Goal: Task Accomplishment & Management: Use online tool/utility

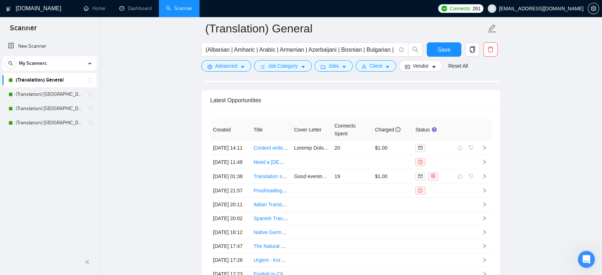
scroll to position [1243, 0]
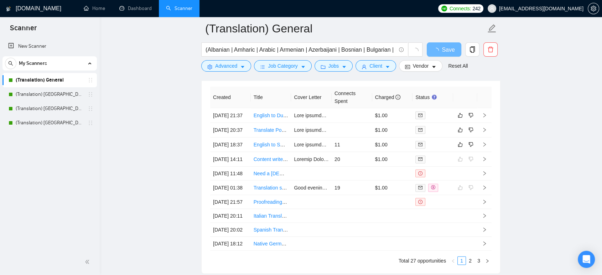
scroll to position [1809, 0]
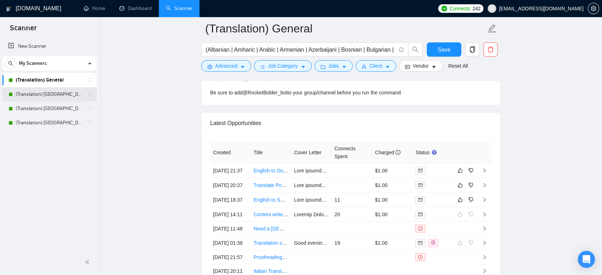
click at [43, 96] on link "(Translation) [GEOGRAPHIC_DATA]" at bounding box center [50, 94] width 68 height 14
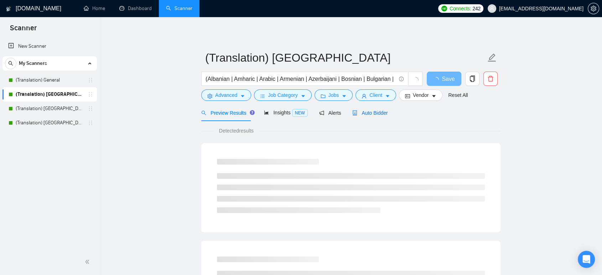
click at [380, 114] on span "Auto Bidder" at bounding box center [369, 113] width 35 height 6
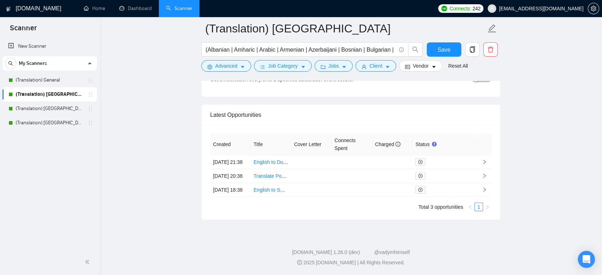
scroll to position [1742, 0]
click at [51, 112] on link "(Translation) [GEOGRAPHIC_DATA]" at bounding box center [50, 109] width 68 height 14
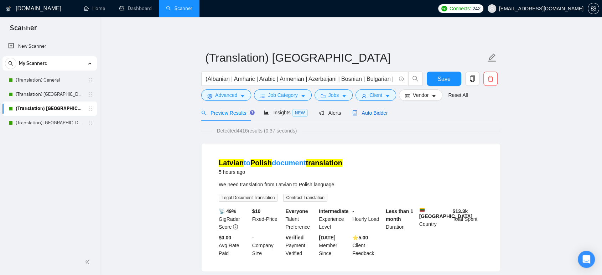
click at [372, 115] on span "Auto Bidder" at bounding box center [369, 113] width 35 height 6
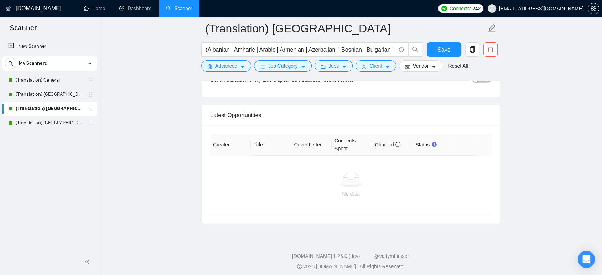
scroll to position [1722, 0]
click at [47, 120] on link "(Translation) [GEOGRAPHIC_DATA]" at bounding box center [50, 123] width 68 height 14
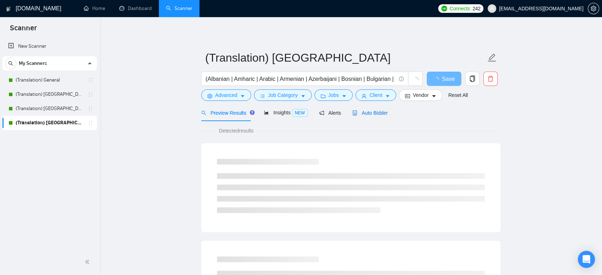
click at [363, 109] on div "Auto Bidder" at bounding box center [369, 113] width 35 height 8
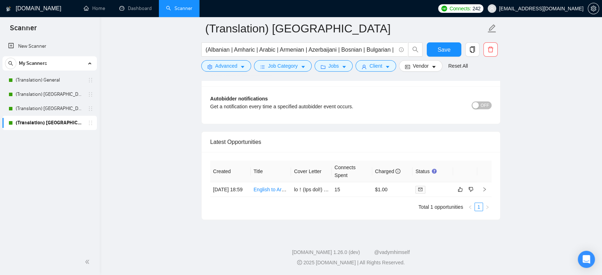
scroll to position [1699, 0]
click at [51, 82] on link "(Translation) General" at bounding box center [50, 80] width 68 height 14
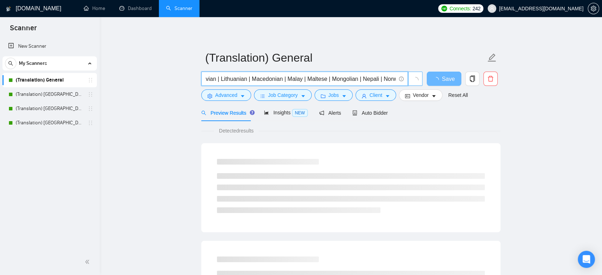
scroll to position [0, 1411]
drag, startPoint x: 320, startPoint y: 77, endPoint x: 419, endPoint y: 74, distance: 99.1
click at [419, 74] on span "(Albanian | Amharic | Arabic | Armenian | Azerbaijani | Bosnian | Bulgarian | B…" at bounding box center [312, 79] width 222 height 14
click at [269, 73] on span "(Albanian | Amharic | Arabic | Armenian | Azerbaijani | Bosnian | Bulgarian | B…" at bounding box center [304, 79] width 207 height 14
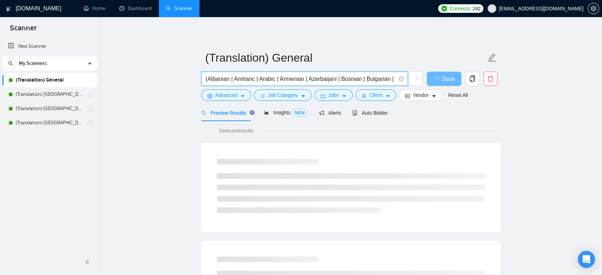
click at [323, 77] on input "(Albanian | Amharic | Arabic | Armenian | Azerbaijani | Bosnian | Bulgarian | B…" at bounding box center [301, 78] width 190 height 9
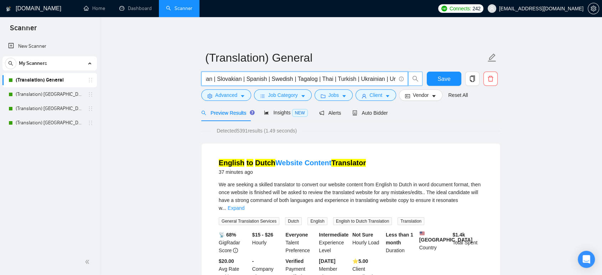
scroll to position [0, 1411]
drag, startPoint x: 352, startPoint y: 75, endPoint x: 420, endPoint y: 76, distance: 68.4
click at [420, 76] on span "(Albanian | Amharic | Arabic | Armenian | Azerbaijani | Bosnian | Bulgarian | B…" at bounding box center [312, 79] width 222 height 14
click at [362, 77] on input "(Albanian | Amharic | Arabic | Armenian | Azerbaijani | Bosnian | Bulgarian | B…" at bounding box center [301, 78] width 190 height 9
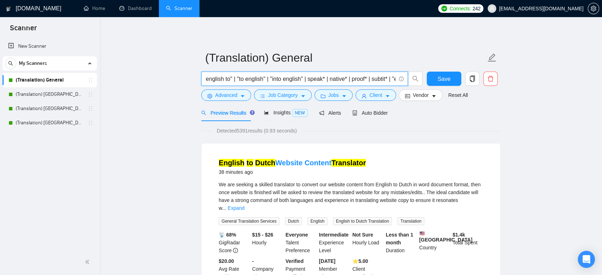
type input "(Albanian | Amharic | Arabic | Armenian | Azerbaijani | Bosnian | Bulgarian | B…"
click at [337, 77] on input "(Albanian | Amharic | Arabic | Armenian | Azerbaijani | Bosnian | Bulgarian | B…" at bounding box center [301, 78] width 190 height 9
drag, startPoint x: 361, startPoint y: 81, endPoint x: 436, endPoint y: 78, distance: 74.2
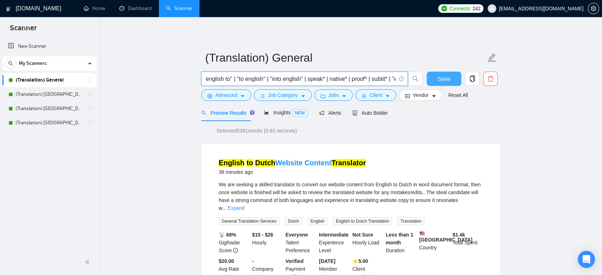
click at [436, 78] on div "(Albanian | Amharic | Arabic | Armenian | Azerbaijani | Bosnian | Bulgarian | B…" at bounding box center [349, 81] width 299 height 18
click at [366, 76] on input "(Albanian | Amharic | Arabic | Armenian | Azerbaijani | Bosnian | Bulgarian | B…" at bounding box center [301, 78] width 190 height 9
click at [436, 79] on button "Save" at bounding box center [444, 79] width 35 height 14
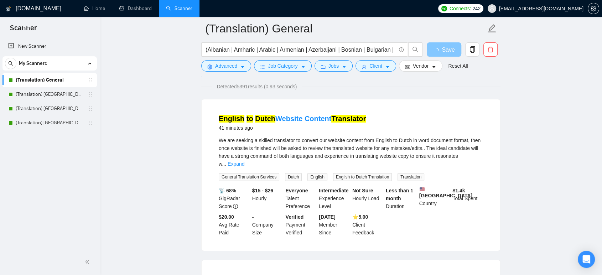
scroll to position [40, 0]
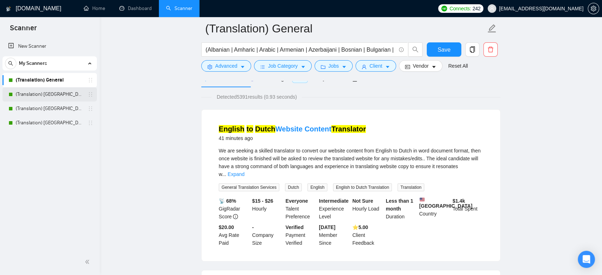
click at [44, 96] on link "(Translation) [GEOGRAPHIC_DATA]" at bounding box center [50, 94] width 68 height 14
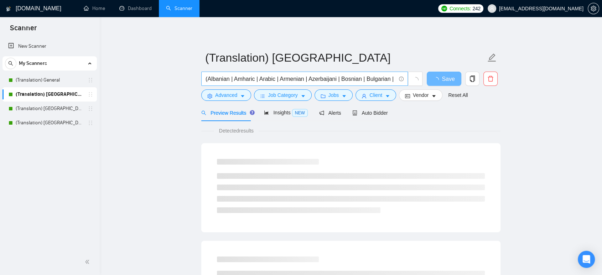
click at [354, 78] on input "(Albanian | Amharic | Arabic | Armenian | Azerbaijani | Bosnian | Bulgarian | B…" at bounding box center [301, 78] width 190 height 9
drag, startPoint x: 354, startPoint y: 78, endPoint x: 455, endPoint y: 79, distance: 101.6
click at [455, 79] on div "(Albanian | Amharic | Arabic | Armenian | Azerbaijani | Bosnian | Bulgarian | B…" at bounding box center [349, 81] width 299 height 18
click at [372, 81] on input "(Albanian | Amharic | Arabic | Armenian | Azerbaijani | Bosnian | Bulgarian | B…" at bounding box center [301, 78] width 190 height 9
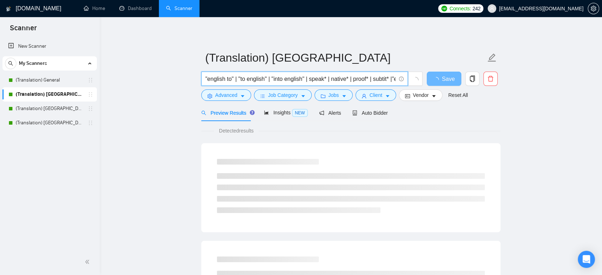
click at [320, 79] on input "(Albanian | Amharic | Arabic | Armenian | Azerbaijani | Bosnian | Bulgarian | B…" at bounding box center [301, 78] width 190 height 9
click at [268, 82] on input "(Albanian | Amharic | Arabic | Armenian | Azerbaijani | Bosnian | Bulgarian | B…" at bounding box center [301, 78] width 190 height 9
click at [341, 75] on input "(Albanian | Amharic | Arabic | Armenian | Azerbaijani | Bosnian | Bulgarian | B…" at bounding box center [301, 78] width 190 height 9
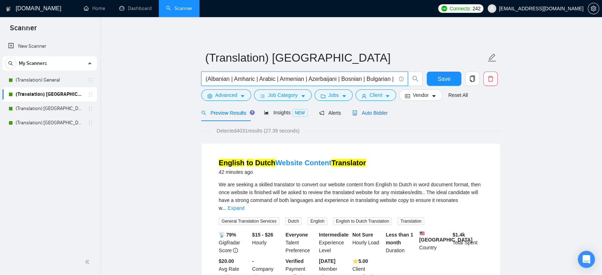
click at [371, 115] on span "Auto Bidder" at bounding box center [369, 113] width 35 height 6
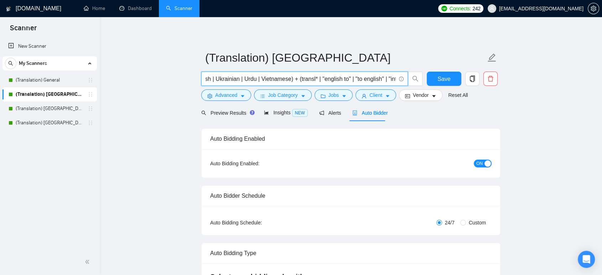
scroll to position [0, 1411]
drag, startPoint x: 337, startPoint y: 81, endPoint x: 405, endPoint y: 76, distance: 67.5
click at [405, 76] on span "(Albanian | Amharic | Arabic | Armenian | Azerbaijani | Bosnian | Bulgarian | B…" at bounding box center [304, 79] width 207 height 14
click at [341, 79] on input "(Albanian | Amharic | Arabic | Armenian | Azerbaijani | Bosnian | Bulgarian | B…" at bounding box center [301, 78] width 190 height 9
click at [360, 77] on input "(Albanian | Amharic | Arabic | Armenian | Azerbaijani | Bosnian | Bulgarian | B…" at bounding box center [301, 78] width 190 height 9
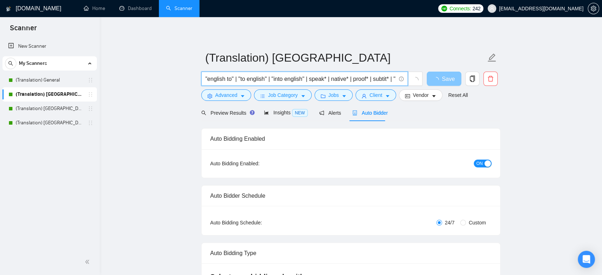
type input "(Albanian | Amharic | Arabic | Armenian | Azerbaijani | Bosnian | Bulgarian | B…"
click at [439, 79] on icon "loading" at bounding box center [436, 80] width 6 height 6
drag, startPoint x: 371, startPoint y: 78, endPoint x: 422, endPoint y: 77, distance: 50.6
click at [422, 77] on span "(Albanian | Amharic | Arabic | Armenian | Azerbaijani | Bosnian | Bulgarian | B…" at bounding box center [312, 79] width 222 height 14
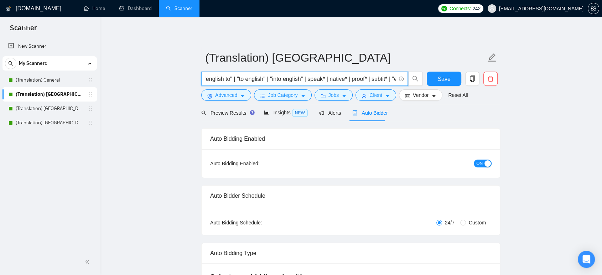
click at [333, 79] on input "(Albanian | Amharic | Arabic | Armenian | Azerbaijani | Bosnian | Bulgarian | B…" at bounding box center [301, 78] width 190 height 9
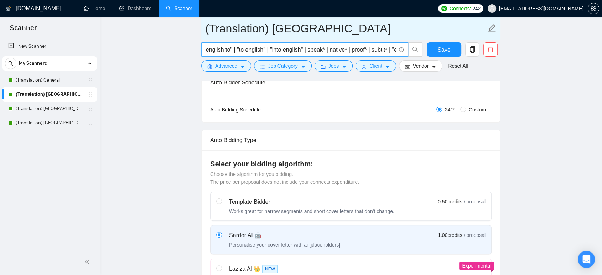
scroll to position [0, 0]
drag, startPoint x: 43, startPoint y: 108, endPoint x: 371, endPoint y: 39, distance: 334.9
click at [43, 108] on link "(Translation) [GEOGRAPHIC_DATA]" at bounding box center [50, 109] width 68 height 14
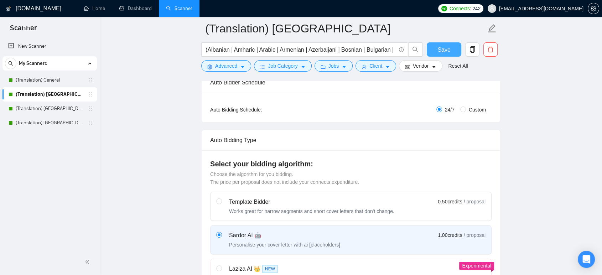
click at [448, 51] on span "Save" at bounding box center [444, 49] width 13 height 9
click at [41, 107] on link "(Translation) [GEOGRAPHIC_DATA]" at bounding box center [50, 109] width 68 height 14
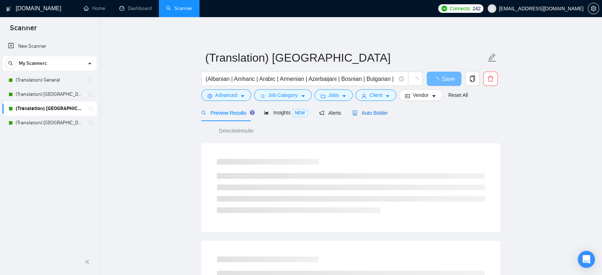
click at [365, 114] on span "Auto Bidder" at bounding box center [369, 113] width 35 height 6
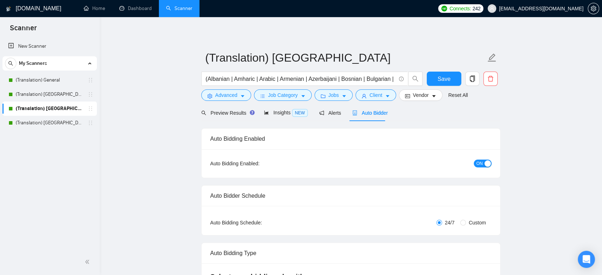
click at [373, 113] on span "Auto Bidder" at bounding box center [369, 113] width 35 height 6
click at [380, 96] on button "Client" at bounding box center [376, 94] width 41 height 11
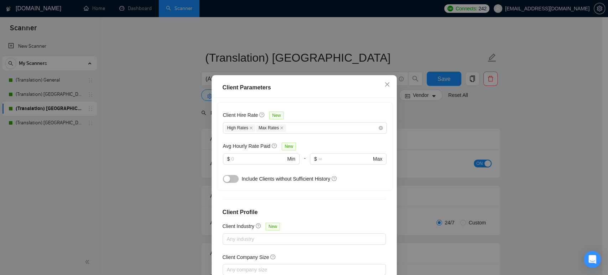
scroll to position [237, 0]
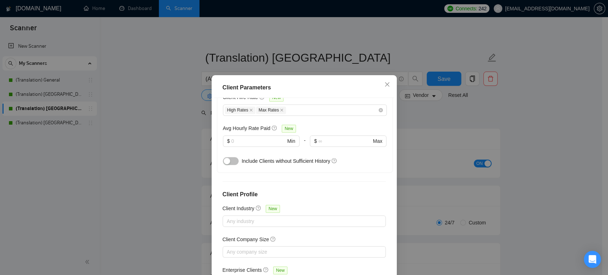
click at [428, 124] on div "Client Parameters Client Location Include Client Countries Europe Exclude Clien…" at bounding box center [304, 137] width 608 height 275
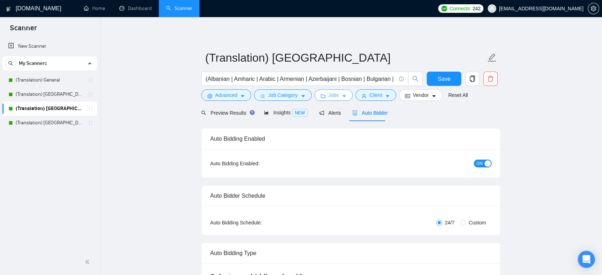
click at [334, 91] on span "Jobs" at bounding box center [334, 95] width 11 height 8
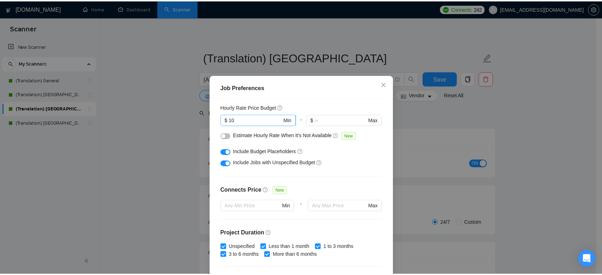
scroll to position [79, 0]
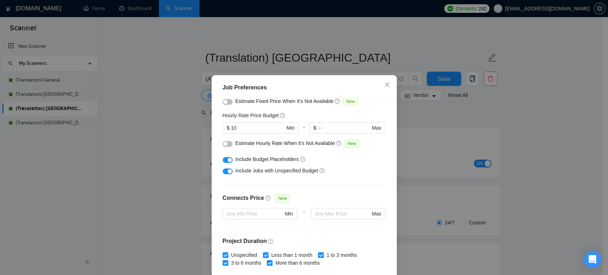
click at [476, 117] on div "Job Preferences Budget Project Type All Fixed Price Hourly Rate Fixed Price Bud…" at bounding box center [304, 137] width 608 height 275
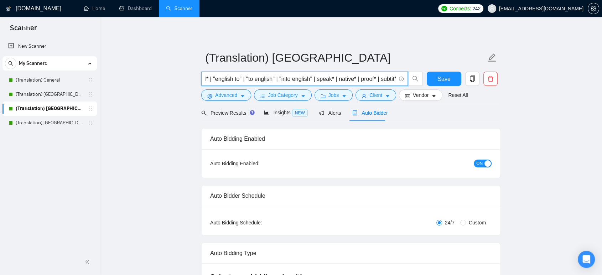
scroll to position [0, 1411]
drag, startPoint x: 376, startPoint y: 76, endPoint x: 396, endPoint y: 76, distance: 20.3
click at [396, 76] on span "(Albanian | Amharic | Arabic | Armenian | Azerbaijani | Bosnian | Bulgarian | B…" at bounding box center [304, 79] width 207 height 14
click at [373, 81] on input "(Albanian | Amharic | Arabic | Armenian | Azerbaijani | Bosnian | Bulgarian | B…" at bounding box center [301, 78] width 190 height 9
click at [360, 77] on input "(Albanian | Amharic | Arabic | Armenian | Azerbaijani | Bosnian | Bulgarian | B…" at bounding box center [301, 78] width 190 height 9
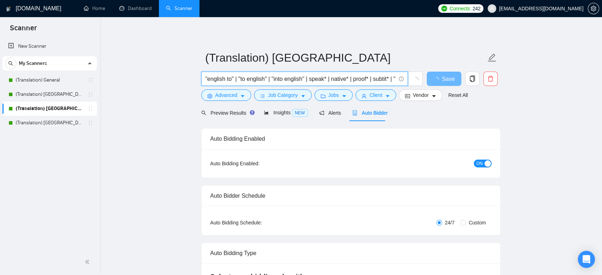
click at [325, 78] on input "(Albanian | Amharic | Arabic | Armenian | Azerbaijani | Bosnian | Bulgarian | B…" at bounding box center [301, 78] width 190 height 9
type input "(Albanian | Amharic | Arabic | Armenian | Azerbaijani | Bosnian | Bulgarian | B…"
click at [445, 75] on span "Save" at bounding box center [444, 78] width 13 height 9
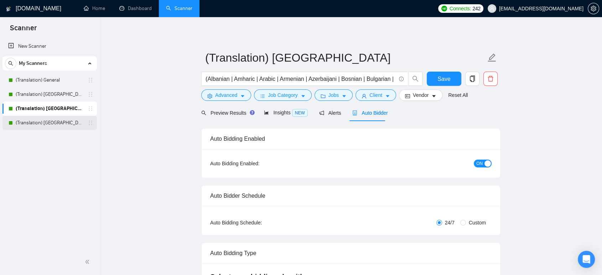
click at [43, 122] on link "(Translation) [GEOGRAPHIC_DATA]" at bounding box center [50, 123] width 68 height 14
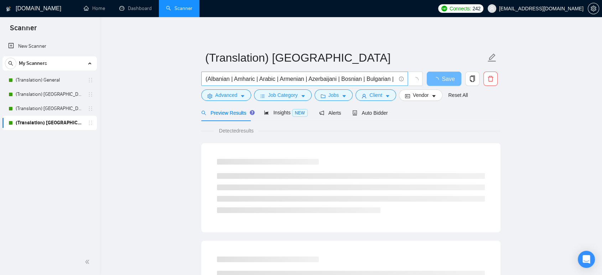
click at [340, 81] on input "(Albanian | Amharic | Arabic | Armenian | Azerbaijani | Bosnian | Bulgarian | B…" at bounding box center [301, 78] width 190 height 9
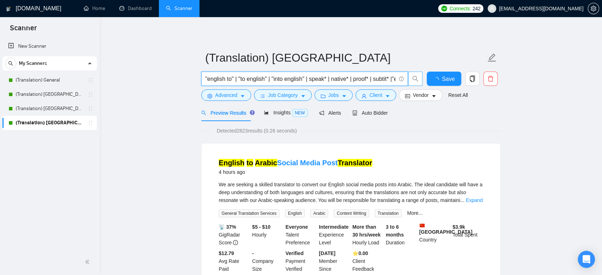
drag, startPoint x: 349, startPoint y: 77, endPoint x: 412, endPoint y: 75, distance: 63.5
click at [412, 75] on span "(Albanian | Amharic | Arabic | Armenian | Azerbaijani | Bosnian | Bulgarian | B…" at bounding box center [312, 79] width 222 height 14
click at [345, 79] on input "(Albanian | Amharic | Arabic | Armenian | Azerbaijani | Bosnian | Bulgarian | B…" at bounding box center [301, 78] width 190 height 9
click at [361, 77] on input "(Albanian | Amharic | Arabic | Armenian | Azerbaijani | Bosnian | Bulgarian | B…" at bounding box center [301, 78] width 190 height 9
type input "(Albanian | Amharic | Arabic | Armenian | Azerbaijani | Bosnian | Bulgarian | B…"
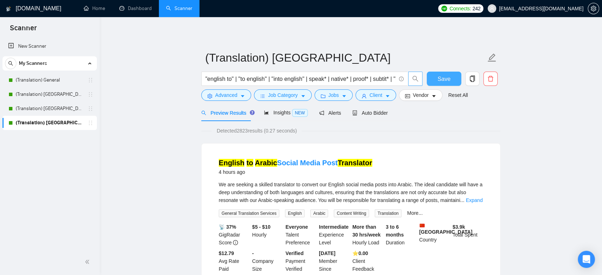
scroll to position [0, 0]
click at [448, 76] on span "Save" at bounding box center [444, 78] width 13 height 9
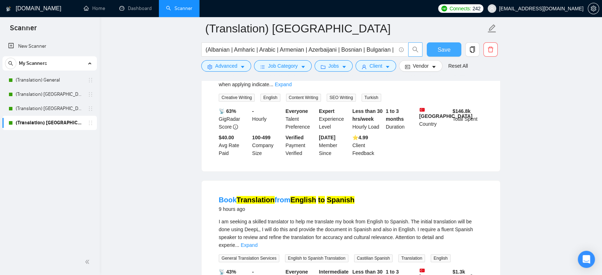
scroll to position [316, 0]
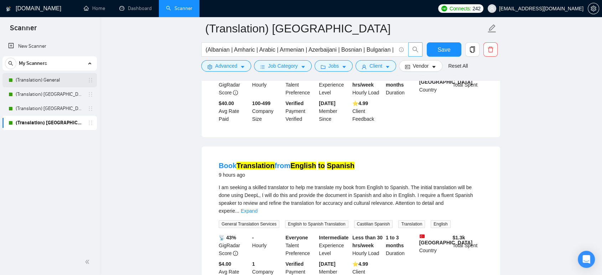
click at [42, 84] on link "(Translation) General" at bounding box center [50, 80] width 68 height 14
